Goal: Use online tool/utility: Utilize a website feature to perform a specific function

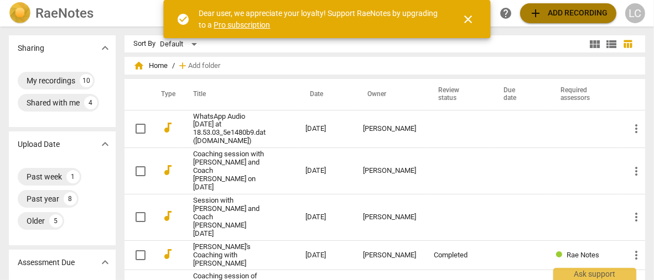
click at [547, 10] on span "add Add recording" at bounding box center [568, 13] width 79 height 13
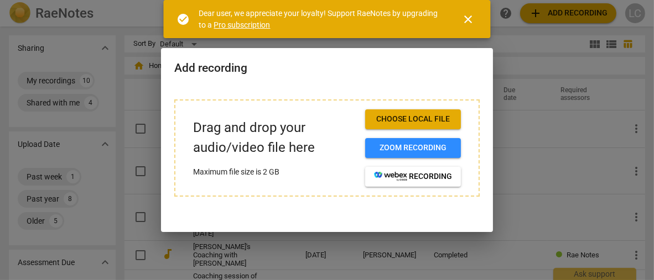
click at [425, 114] on span "Choose local file" at bounding box center [413, 119] width 78 height 11
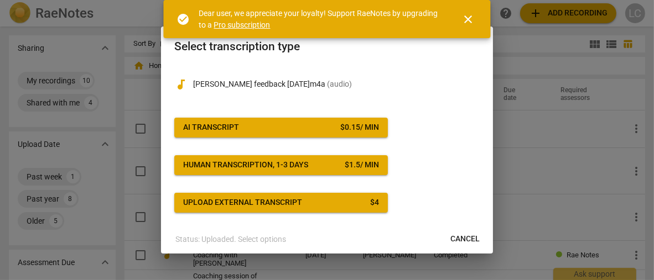
click at [305, 126] on span "AI Transcript $ 0.15 / min" at bounding box center [281, 127] width 196 height 11
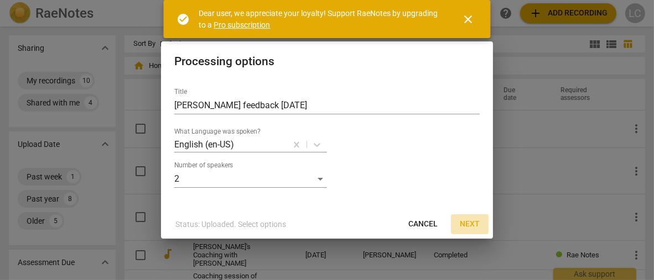
click at [460, 223] on span "Next" at bounding box center [470, 224] width 20 height 11
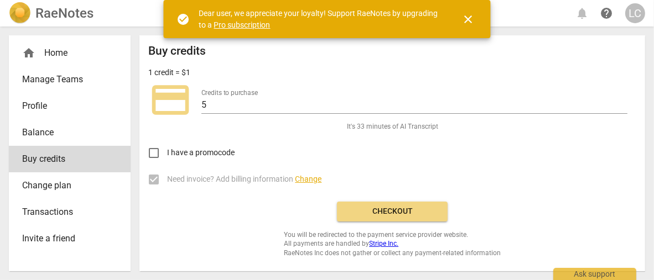
click at [379, 216] on span "Checkout" at bounding box center [392, 211] width 93 height 11
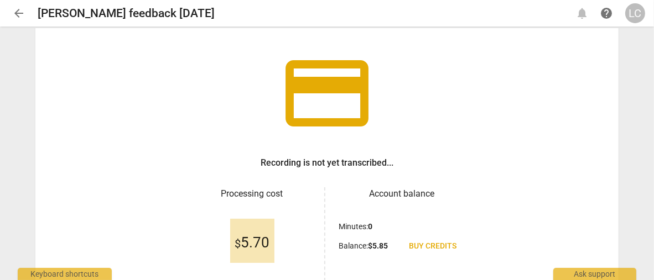
scroll to position [111, 0]
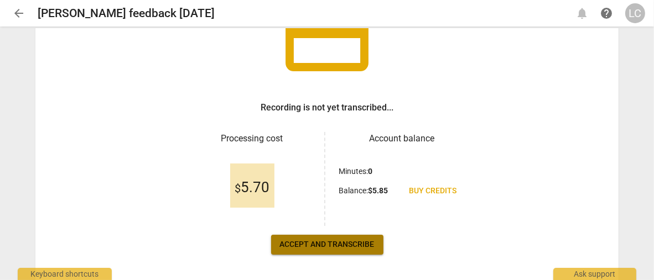
click at [351, 246] on span "Accept and transcribe" at bounding box center [327, 244] width 95 height 11
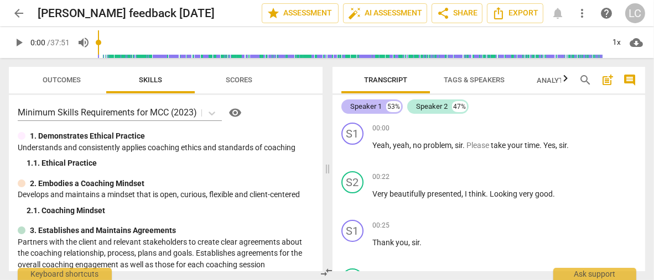
click at [377, 107] on div "Speaker 1" at bounding box center [366, 106] width 32 height 11
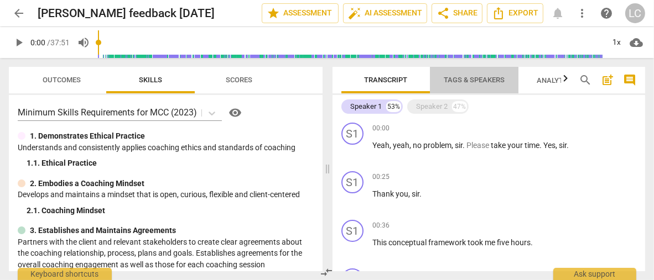
click at [483, 81] on span "Tags & Speakers" at bounding box center [474, 80] width 61 height 8
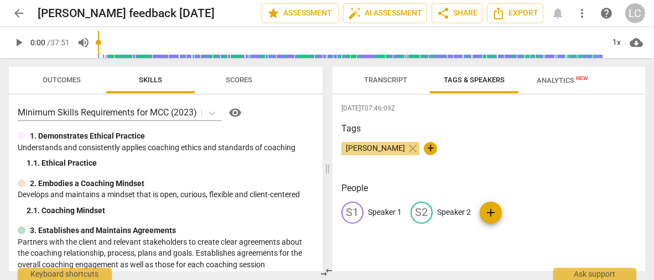
click at [377, 213] on p "Speaker 1" at bounding box center [385, 213] width 34 height 12
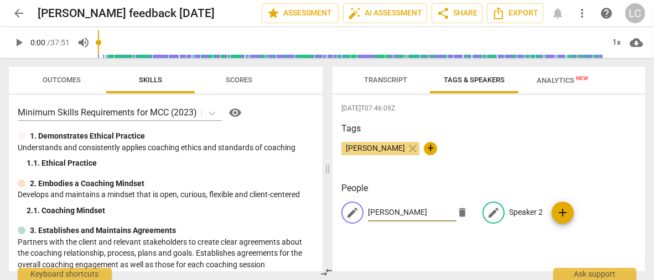
type input "[PERSON_NAME]"
click at [533, 213] on p "Speaker 2" at bounding box center [526, 213] width 34 height 12
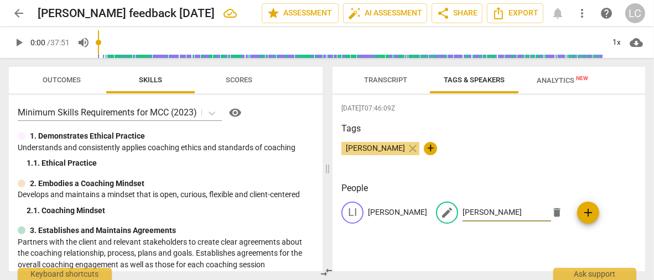
type input "[PERSON_NAME]"
click at [517, 263] on div "[DATE]T07:46:09Z Tags [PERSON_NAME] close + People [PERSON_NAME] edit [PERSON_N…" at bounding box center [488, 183] width 312 height 176
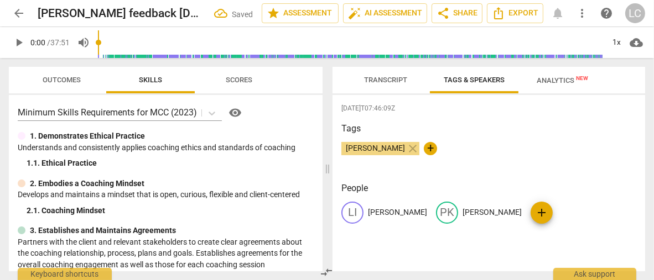
click at [562, 134] on h3 "Tags" at bounding box center [488, 128] width 295 height 13
click at [506, 16] on span "Export" at bounding box center [515, 13] width 46 height 13
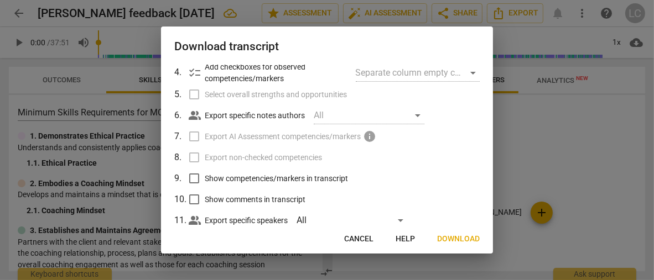
scroll to position [138, 0]
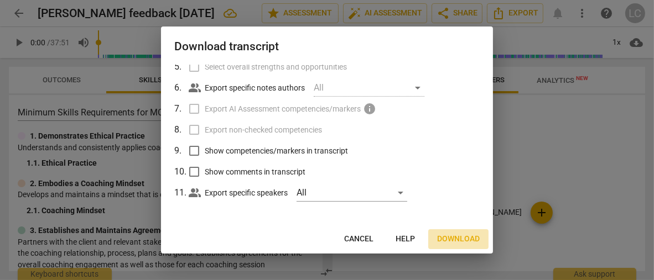
click at [447, 238] on span "Download" at bounding box center [458, 239] width 43 height 11
